Goal: Information Seeking & Learning: Learn about a topic

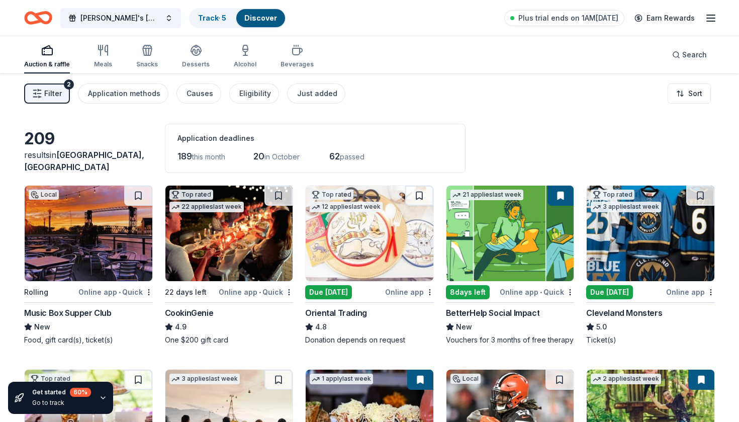
scroll to position [877, 0]
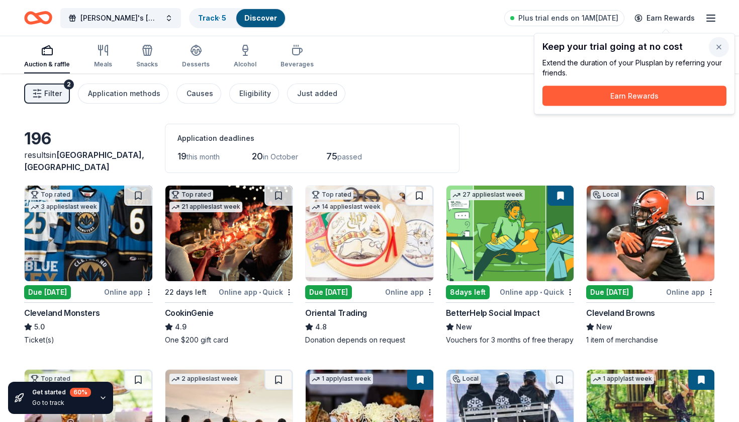
click at [719, 50] on button "button" at bounding box center [718, 47] width 20 height 20
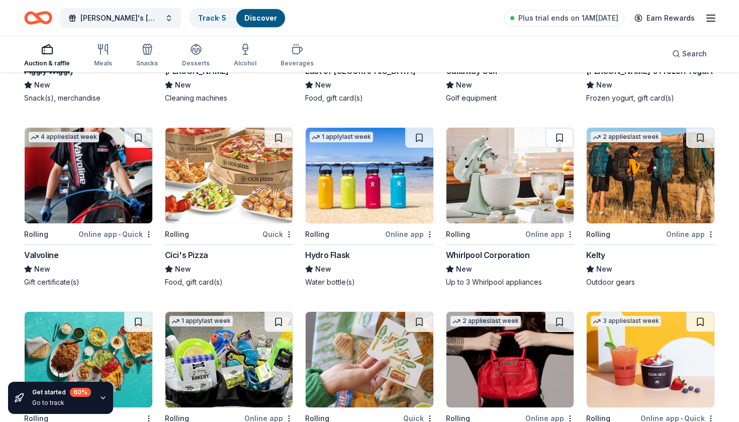
scroll to position [4486, 0]
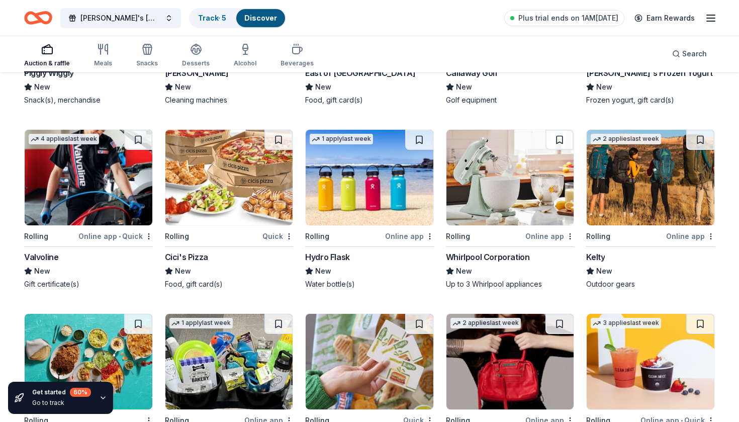
click at [73, 189] on img at bounding box center [89, 177] width 128 height 95
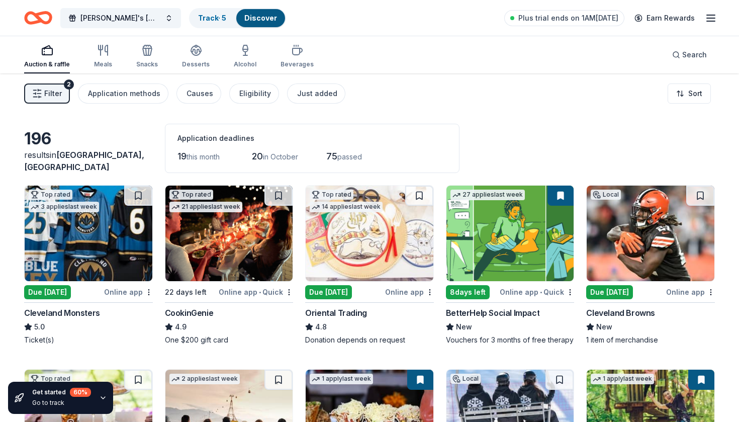
scroll to position [0, 0]
click at [105, 54] on icon "button" at bounding box center [103, 50] width 12 height 12
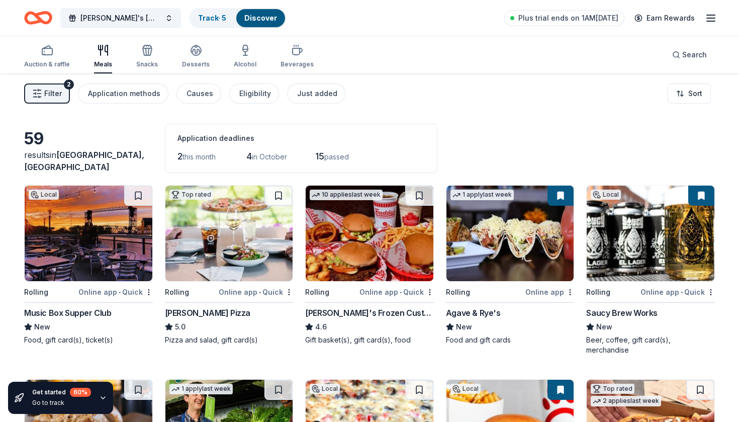
click at [55, 96] on span "Filter" at bounding box center [53, 93] width 18 height 12
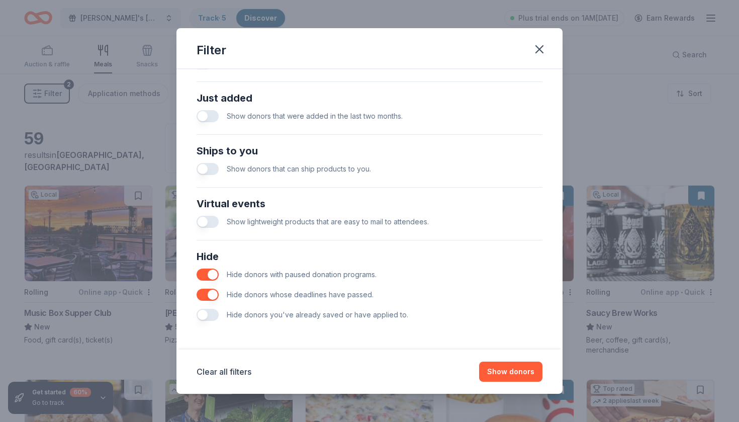
scroll to position [382, 0]
click at [531, 369] on button "Show donors" at bounding box center [510, 371] width 63 height 20
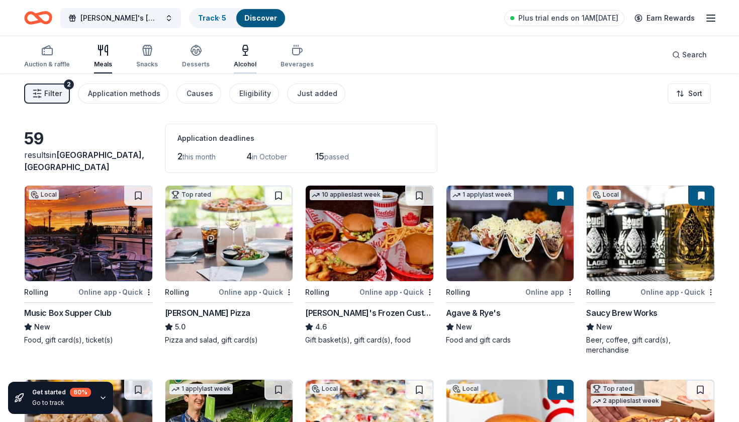
click at [241, 60] on div "Alcohol" at bounding box center [245, 64] width 23 height 8
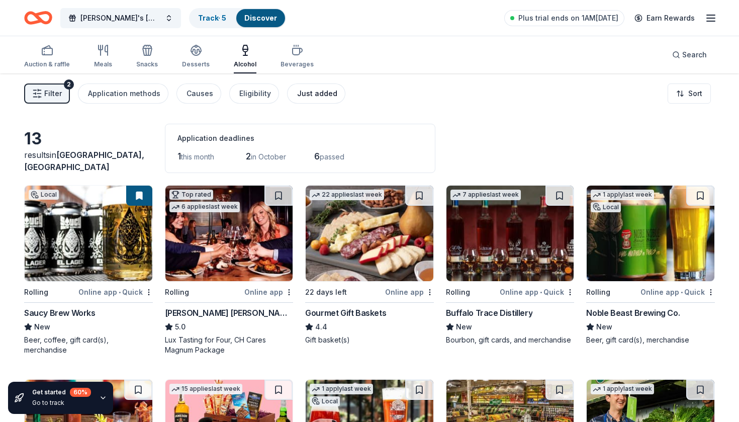
click at [305, 88] on div "Just added" at bounding box center [317, 93] width 40 height 12
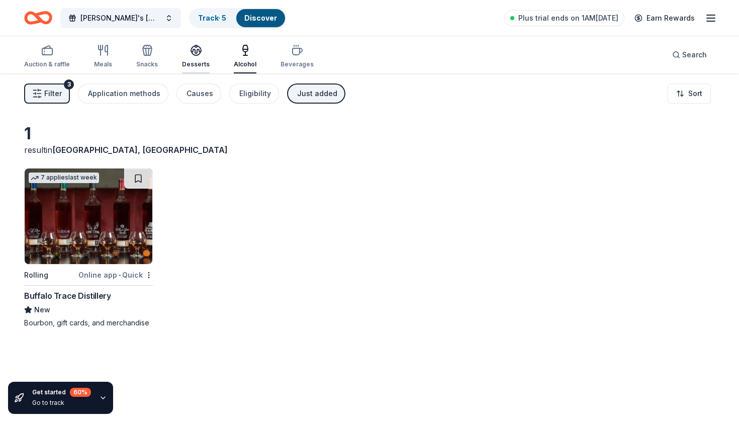
click at [196, 52] on icon "button" at bounding box center [196, 50] width 12 height 12
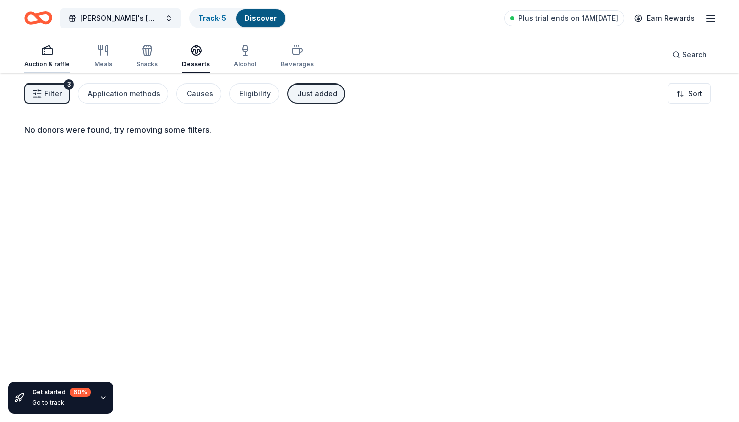
click at [46, 53] on icon "button" at bounding box center [47, 50] width 12 height 12
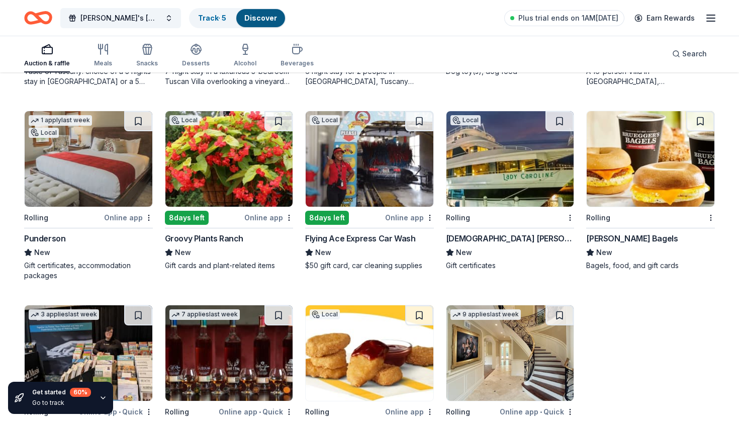
scroll to position [465, 0]
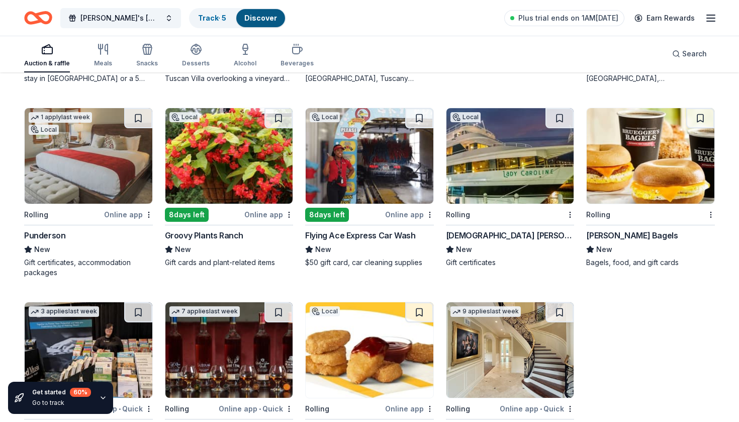
click at [235, 156] on img at bounding box center [229, 155] width 128 height 95
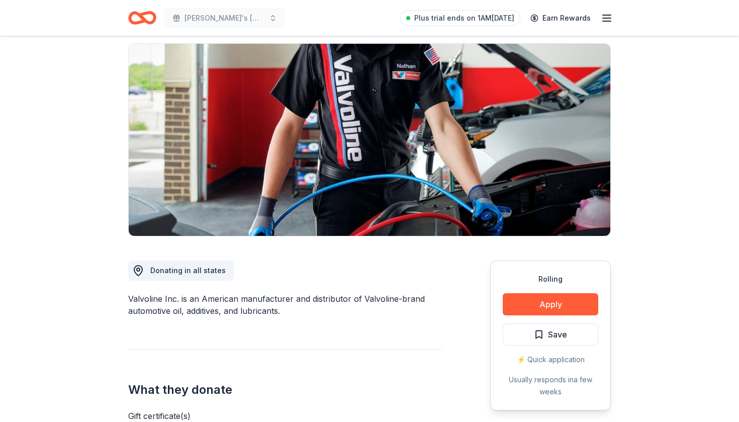
scroll to position [72, 0]
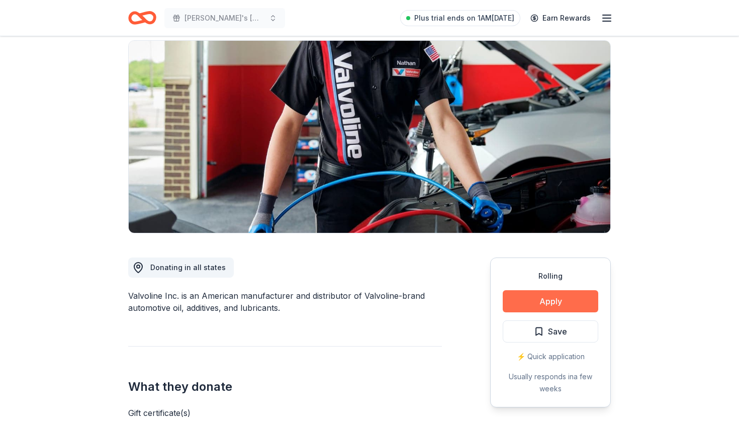
click at [526, 300] on button "Apply" at bounding box center [549, 301] width 95 height 22
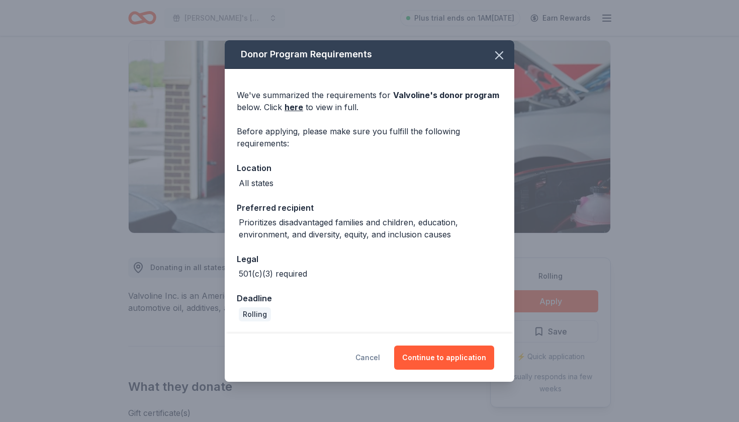
click at [370, 356] on button "Cancel" at bounding box center [367, 357] width 25 height 24
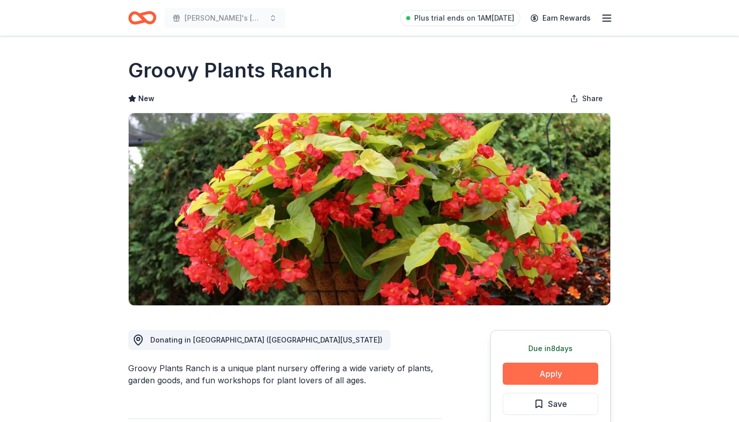
click at [517, 368] on button "Apply" at bounding box center [549, 373] width 95 height 22
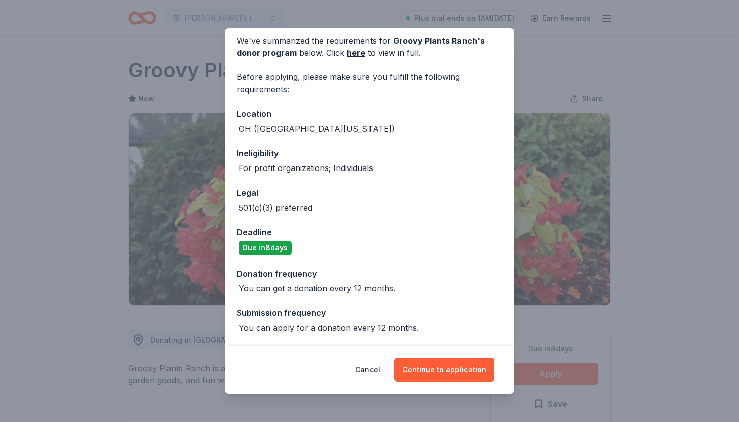
scroll to position [42, 0]
click at [369, 370] on button "Cancel" at bounding box center [367, 369] width 25 height 24
